Goal: Task Accomplishment & Management: Use online tool/utility

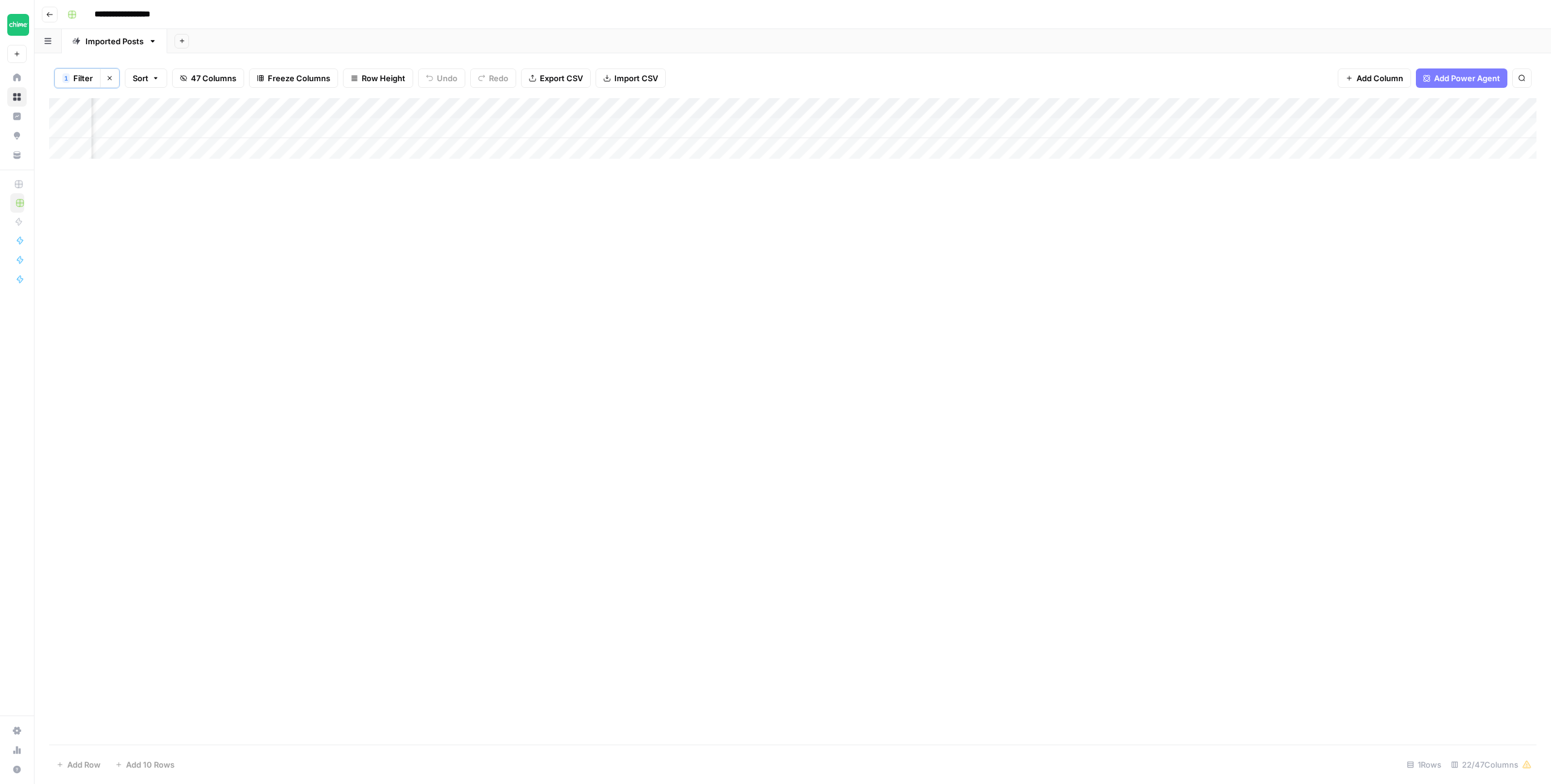
scroll to position [0, 1087]
click at [588, 129] on div "Add Column" at bounding box center [793, 128] width 1488 height 60
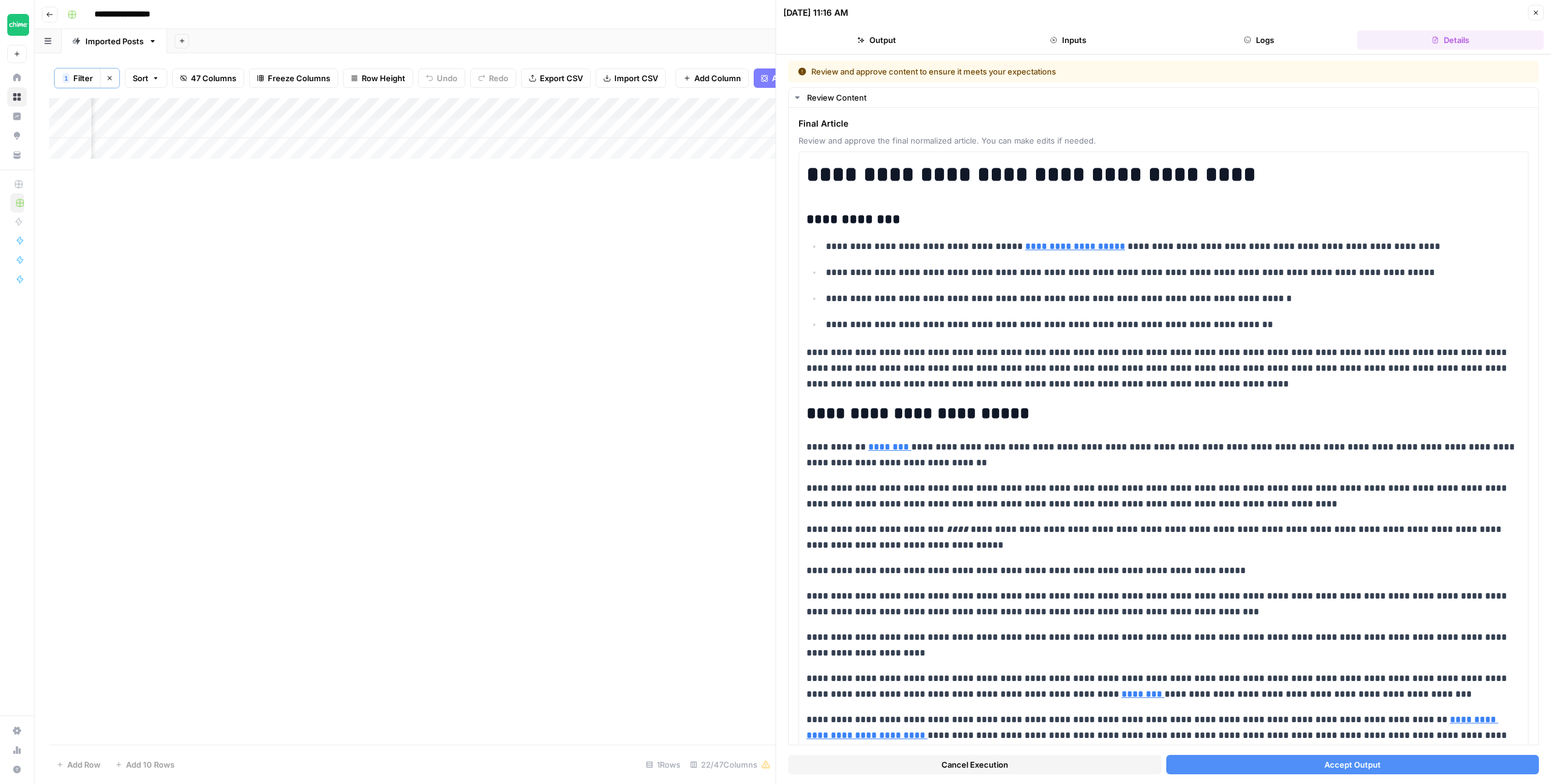
click at [1300, 767] on button "Accept Output" at bounding box center [1353, 765] width 373 height 19
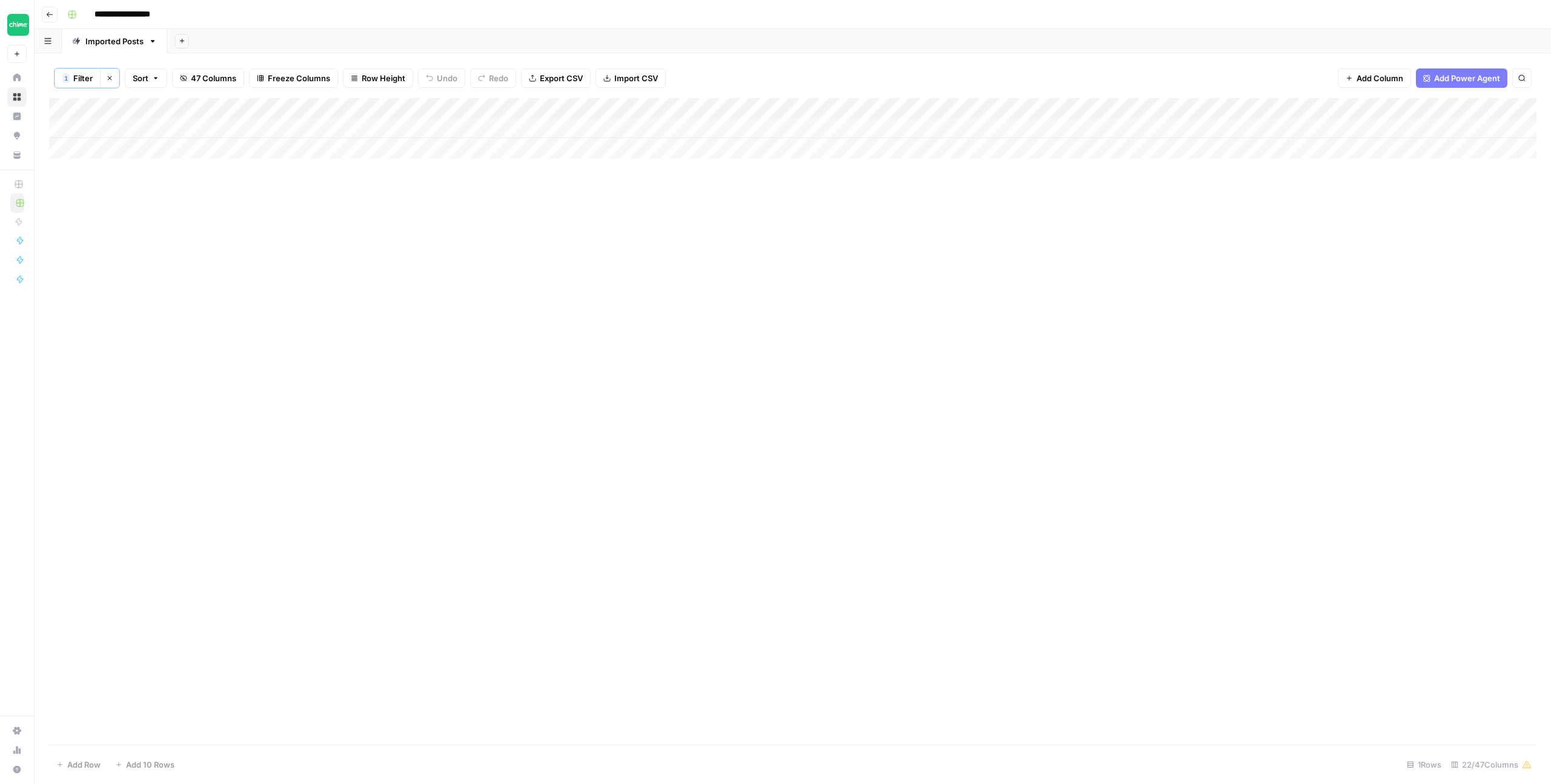
click at [519, 107] on div "Add Column" at bounding box center [793, 128] width 1488 height 60
click at [487, 234] on span "Filter" at bounding box center [495, 237] width 106 height 12
click at [440, 146] on input "how-do-banks" at bounding box center [520, 142] width 161 height 12
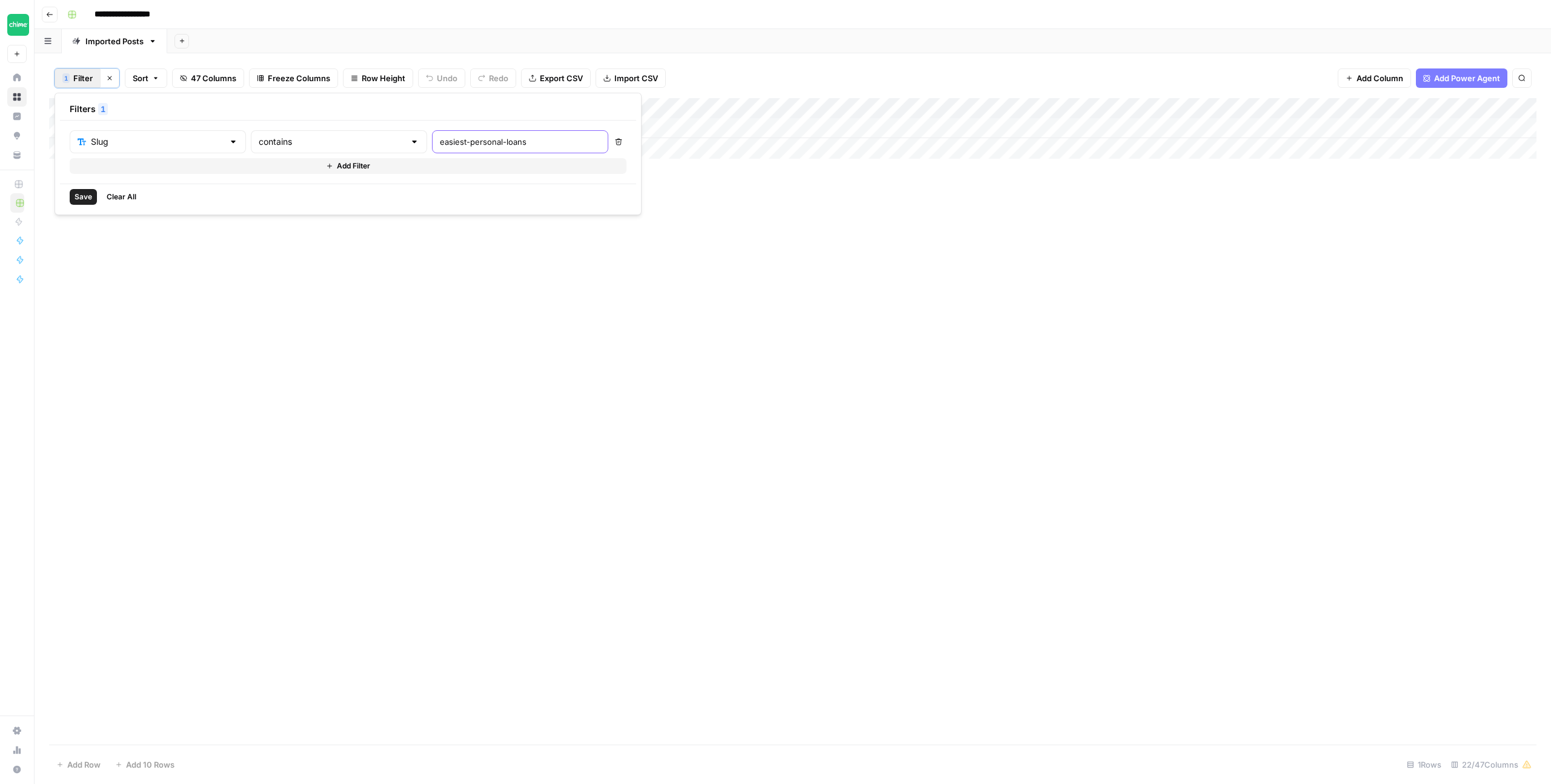
type input "easiest-personal-loans"
click at [73, 202] on button "Save" at bounding box center [84, 197] width 27 height 16
click at [724, 127] on div "Add Column" at bounding box center [793, 128] width 1488 height 60
click at [1056, 125] on div "Add Column" at bounding box center [793, 128] width 1488 height 60
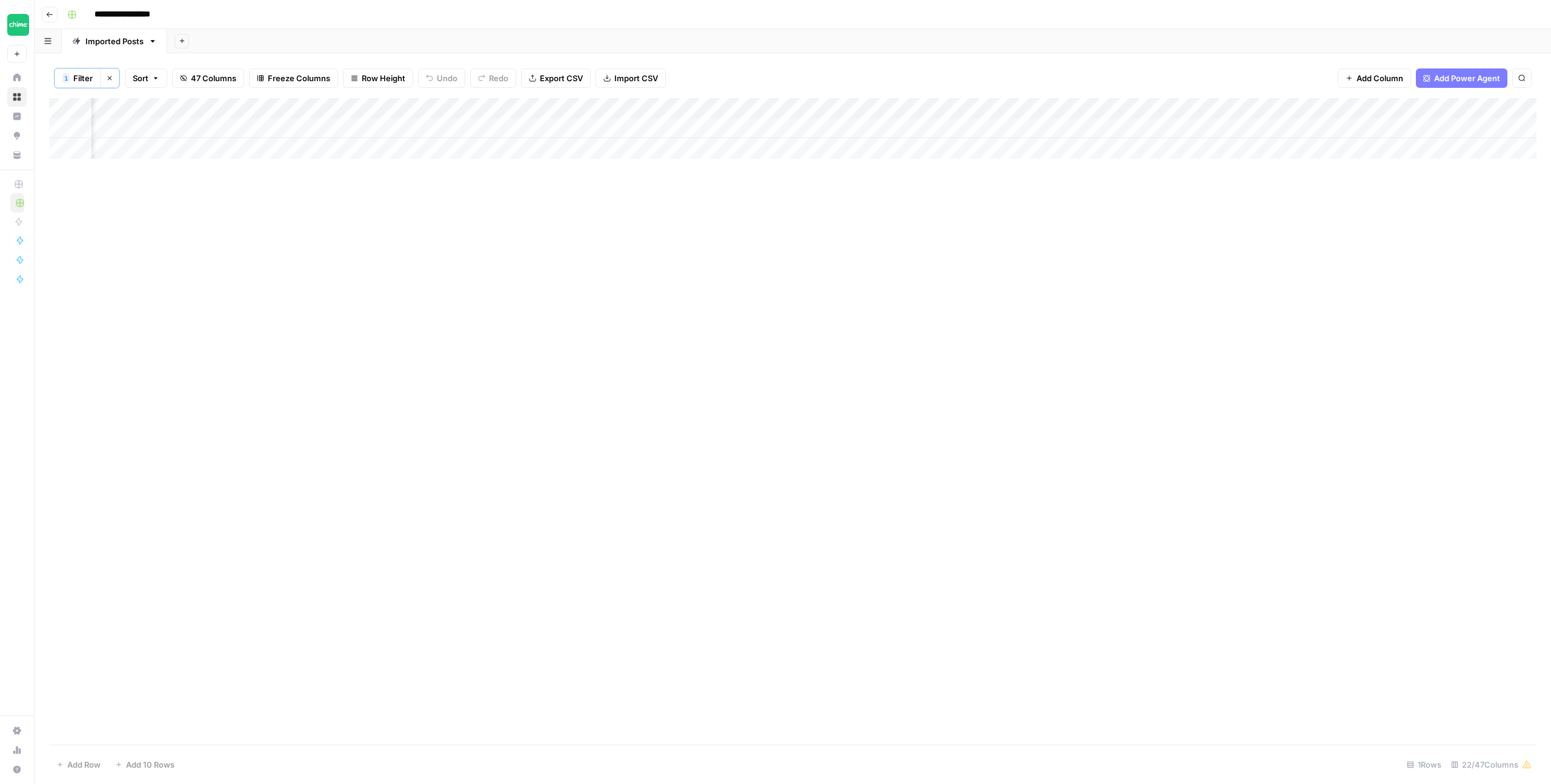
click at [1046, 126] on div "Add Column" at bounding box center [793, 128] width 1488 height 60
click at [1113, 186] on div "Add Column" at bounding box center [793, 421] width 1488 height 646
click at [1165, 127] on div "Add Column" at bounding box center [793, 128] width 1488 height 60
